Goal: Information Seeking & Learning: Learn about a topic

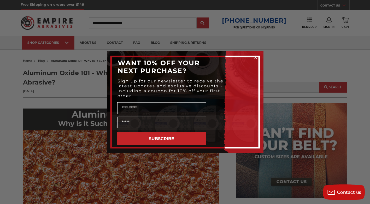
click at [257, 58] on circle "Close dialog" at bounding box center [255, 57] width 5 height 5
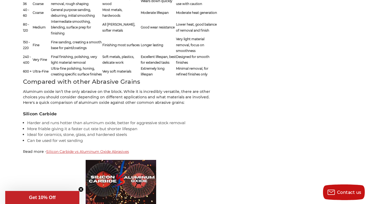
scroll to position [784, 0]
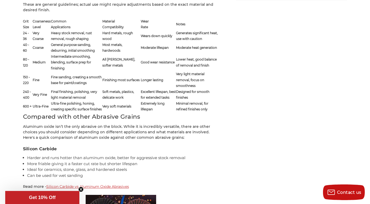
click at [79, 185] on link "Silicon Carbide vs Aluminum Oxide Abrasives" at bounding box center [87, 187] width 83 height 5
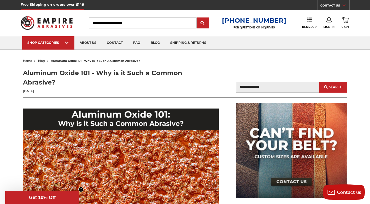
click at [53, 20] on img at bounding box center [47, 23] width 52 height 20
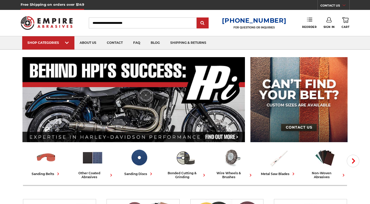
click at [307, 21] on use at bounding box center [309, 20] width 5 height 4
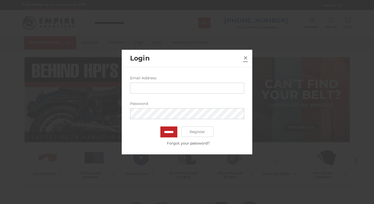
click at [243, 56] on link "×" at bounding box center [245, 58] width 8 height 8
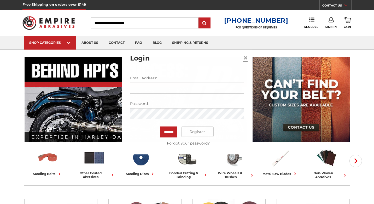
click at [244, 57] on span "×" at bounding box center [245, 58] width 5 height 10
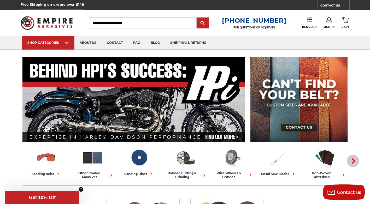
click at [353, 165] on button "Next" at bounding box center [353, 161] width 13 height 13
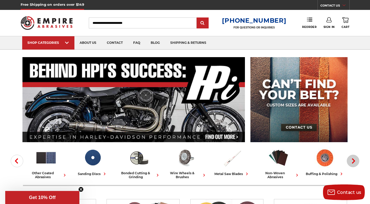
click at [353, 165] on button "Next" at bounding box center [353, 161] width 13 height 13
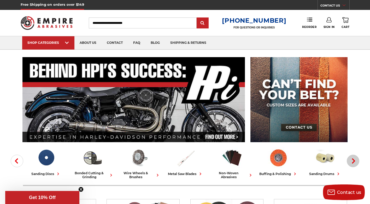
click at [353, 165] on button "Next" at bounding box center [353, 161] width 13 height 13
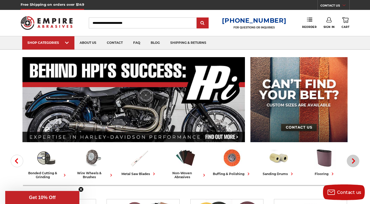
click at [353, 165] on button "Next" at bounding box center [353, 161] width 13 height 13
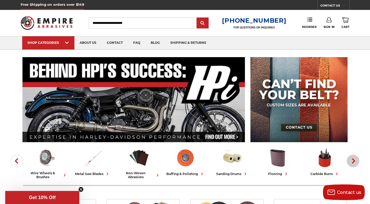
click at [353, 165] on button "Next" at bounding box center [353, 161] width 13 height 13
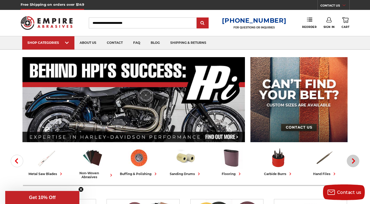
click at [353, 165] on button "Next" at bounding box center [353, 161] width 13 height 13
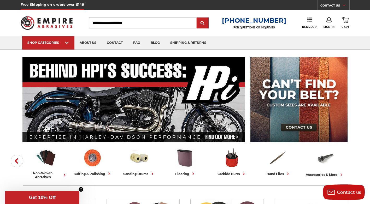
click at [137, 23] on input "Search" at bounding box center [143, 23] width 108 height 11
type input "*****"
click at [198, 18] on input "submit" at bounding box center [203, 23] width 10 height 10
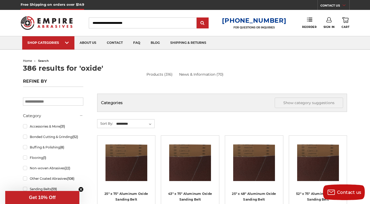
click at [153, 22] on input "Search" at bounding box center [143, 23] width 108 height 11
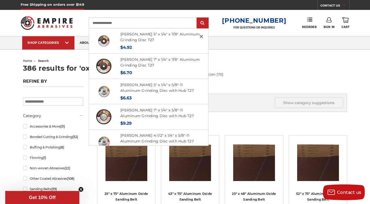
type input "**********"
click at [198, 18] on input "submit" at bounding box center [203, 23] width 10 height 10
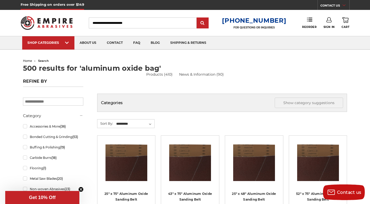
click at [158, 24] on input "Search" at bounding box center [143, 23] width 108 height 11
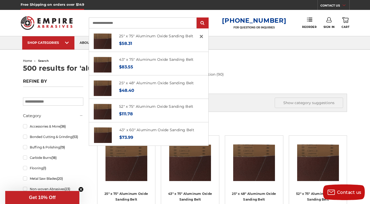
type input "**********"
click at [198, 18] on input "submit" at bounding box center [203, 23] width 10 height 10
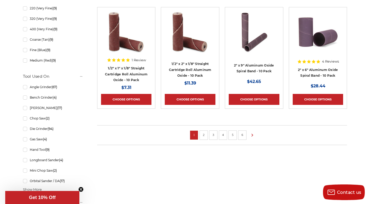
scroll to position [313, 0]
